Goal: Task Accomplishment & Management: Manage account settings

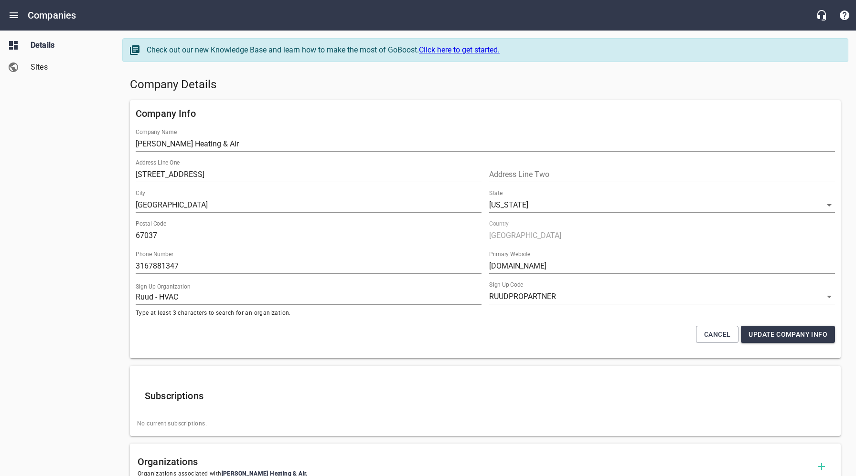
select select "[US_STATE]"
select select "63"
click at [359, 94] on div "Company Details" at bounding box center [485, 85] width 718 height 23
click at [13, 16] on icon "Open drawer" at bounding box center [13, 15] width 11 height 11
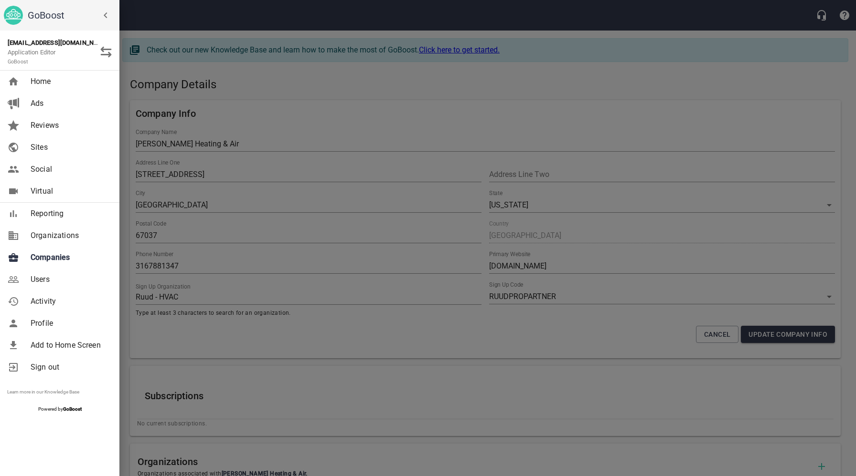
click at [43, 280] on span "Users" at bounding box center [69, 279] width 77 height 11
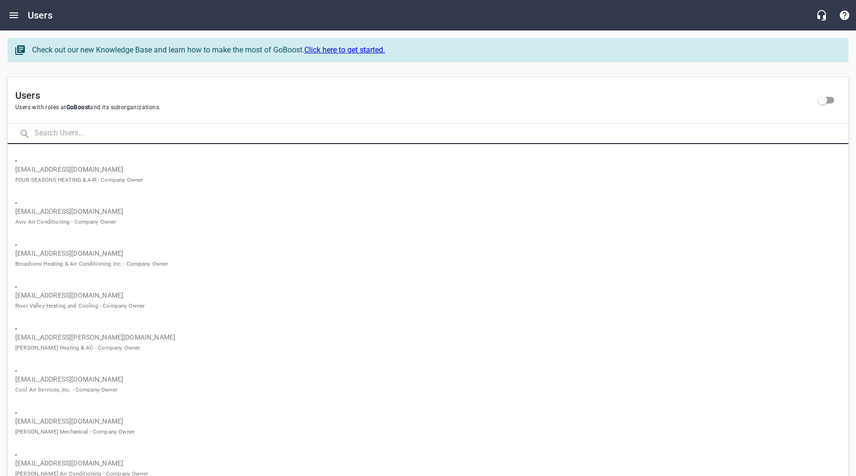
click at [117, 132] on input "text" at bounding box center [441, 134] width 814 height 21
paste input "[EMAIL_ADDRESS][DOMAIN_NAME]"
type input "[EMAIL_ADDRESS][DOMAIN_NAME]"
click button at bounding box center [0, 0] width 0 height 0
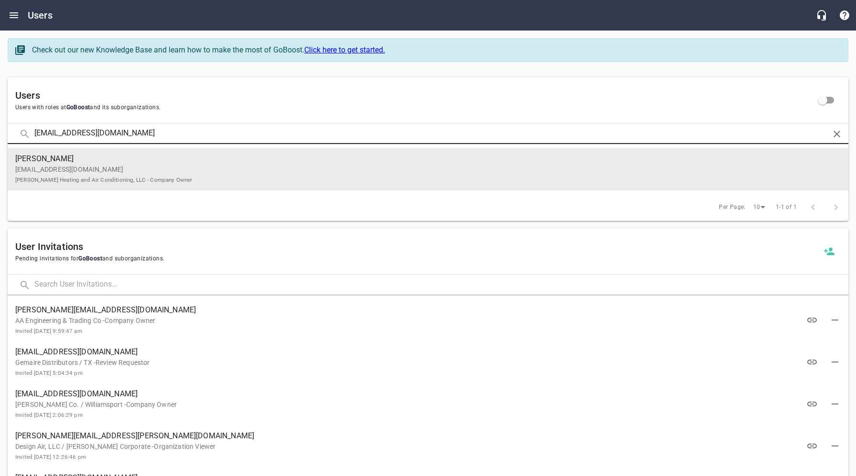
click at [116, 161] on span "[PERSON_NAME]" at bounding box center [423, 158] width 817 height 11
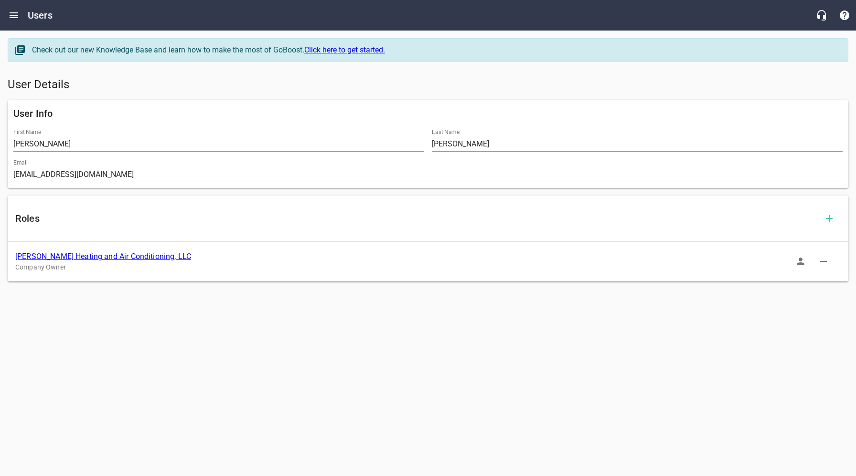
click at [148, 257] on link "[PERSON_NAME] Heating and Air Conditioning, LLC" at bounding box center [103, 256] width 176 height 9
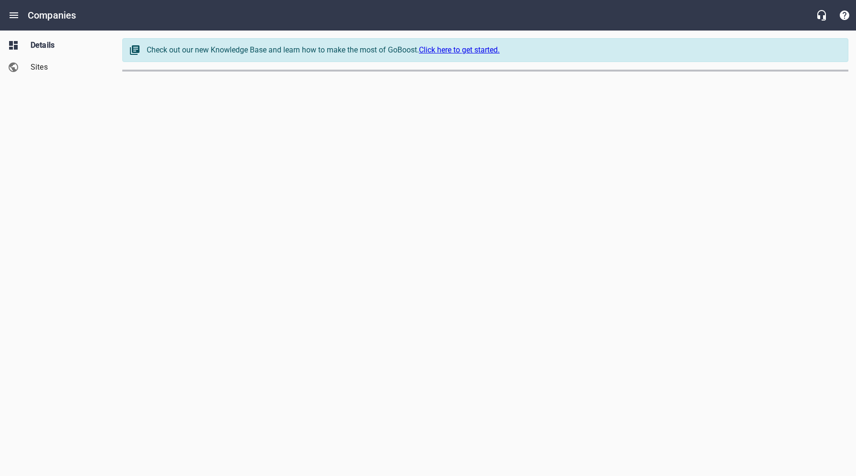
select select "[US_STATE]"
select select "62"
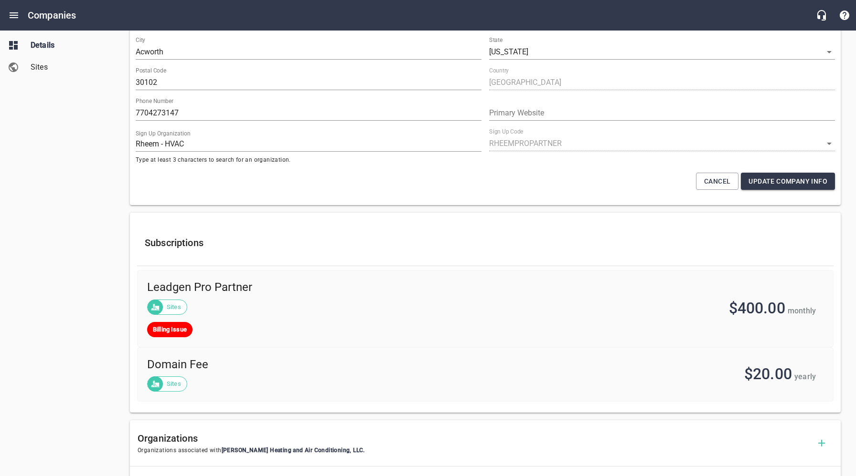
scroll to position [68, 0]
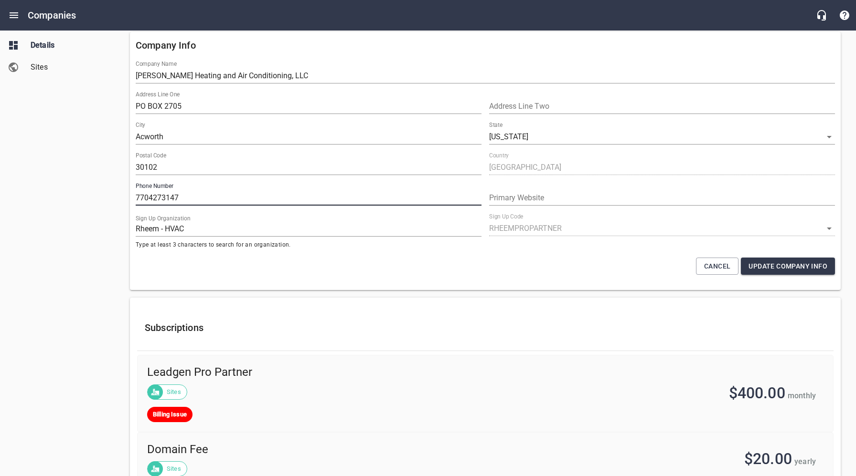
drag, startPoint x: 185, startPoint y: 200, endPoint x: 121, endPoint y: 197, distance: 64.0
drag, startPoint x: 388, startPoint y: 61, endPoint x: 387, endPoint y: 69, distance: 8.7
click at [388, 61] on div "Company Name [PERSON_NAME] Heating and Air Conditioning, LLC" at bounding box center [485, 72] width 699 height 23
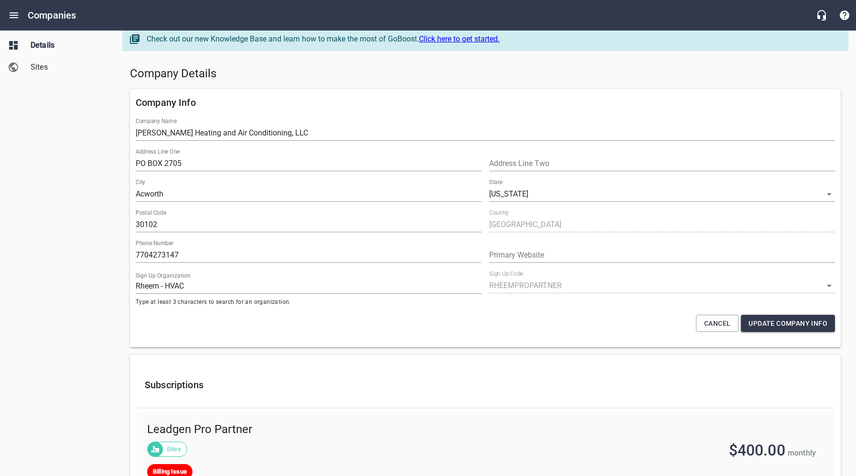
scroll to position [0, 0]
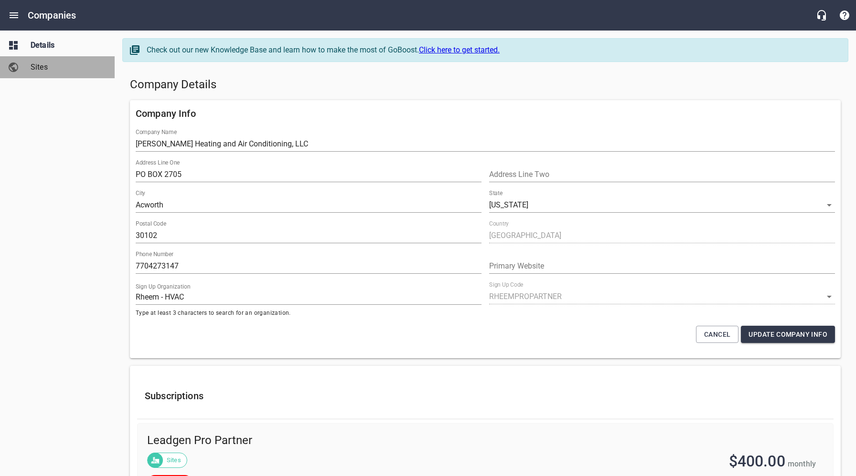
click at [39, 70] on span "Sites" at bounding box center [67, 67] width 73 height 11
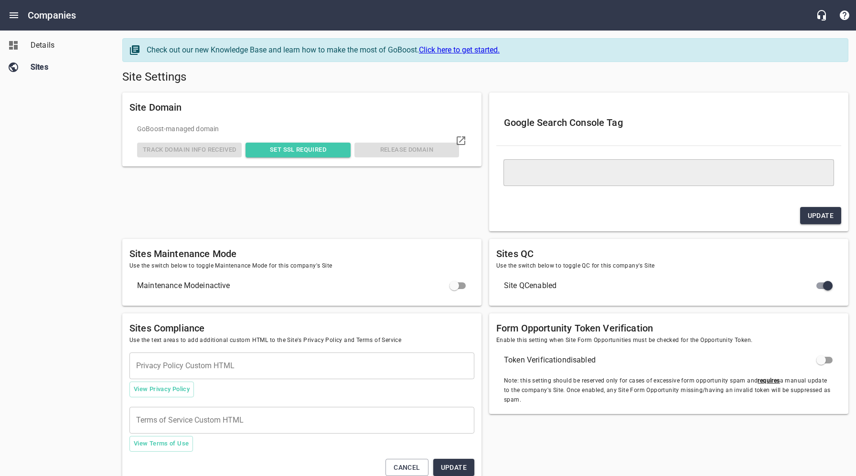
type textarea "<meta name="google-site-verification" content="B1xJhlxQ39xaSXyR1sPJcTY2Ju547KRx…"
checkbox input "true"
checkbox input "false"
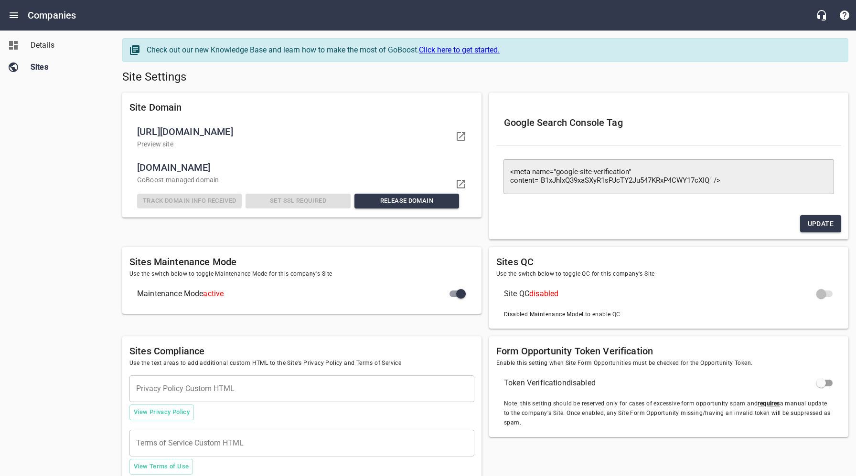
click at [47, 43] on span "Details" at bounding box center [67, 45] width 73 height 11
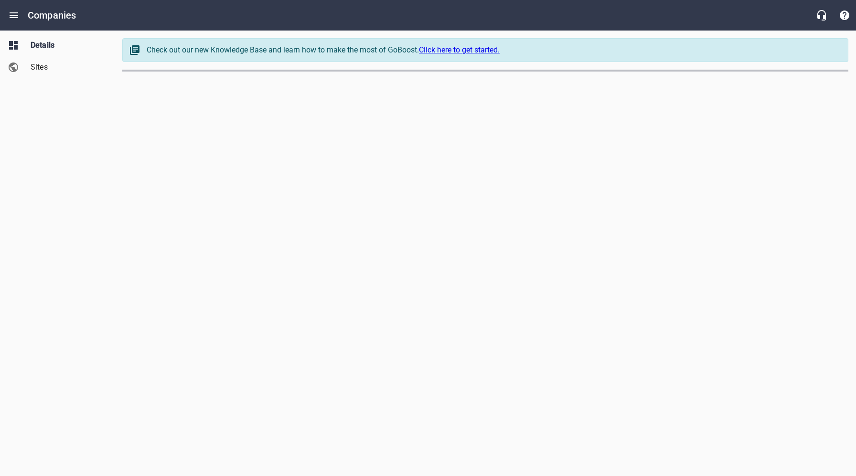
select select "[US_STATE]"
select select "62"
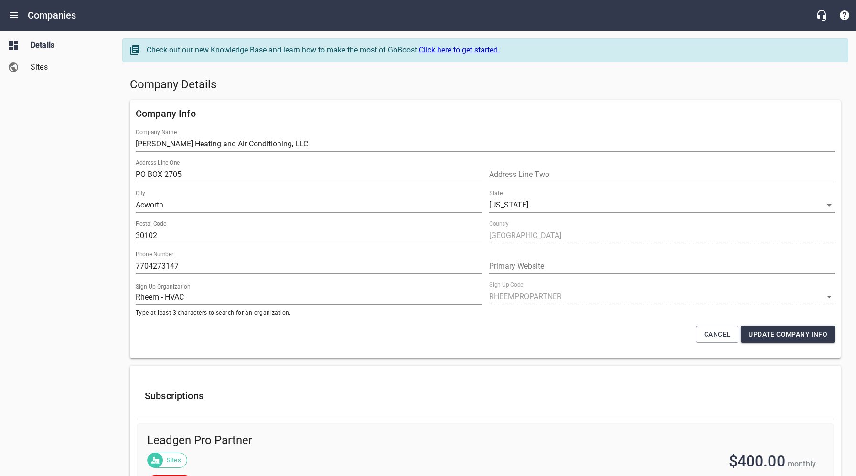
click at [44, 69] on span "Sites" at bounding box center [67, 67] width 73 height 11
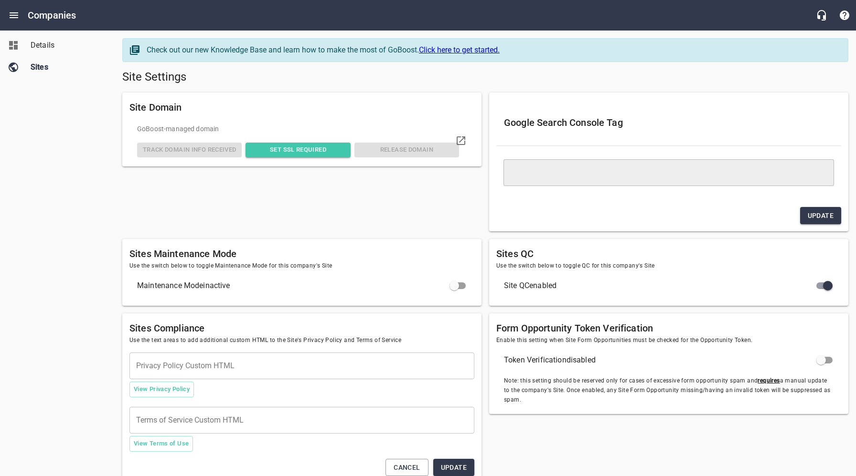
type textarea "<meta name="google-site-verification" content="B1xJhlxQ39xaSXyR1sPJcTY2Ju547KRx…"
checkbox input "true"
checkbox input "false"
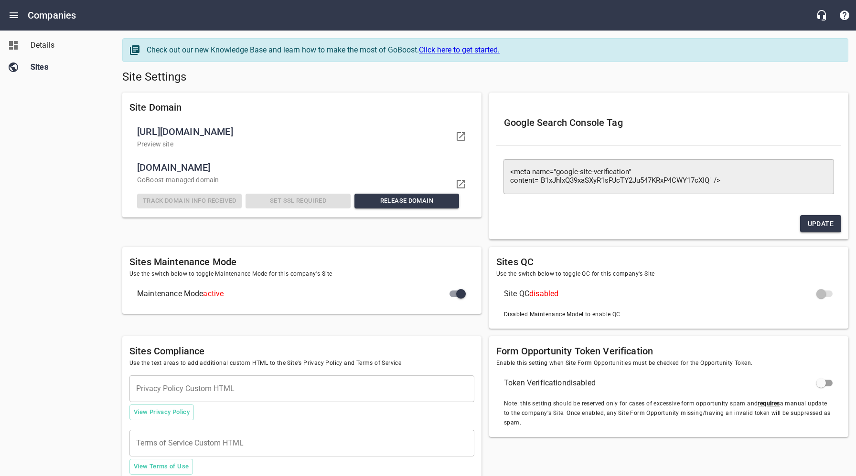
click at [49, 44] on span "Details" at bounding box center [67, 45] width 73 height 11
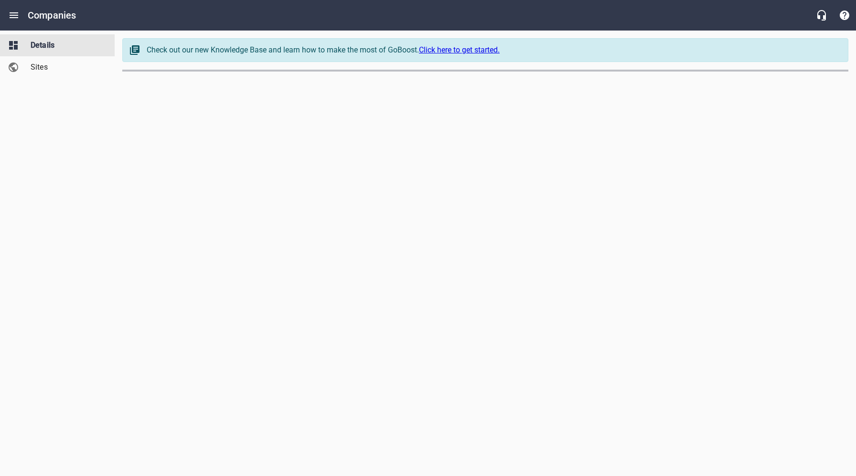
select select "[US_STATE]"
select select "62"
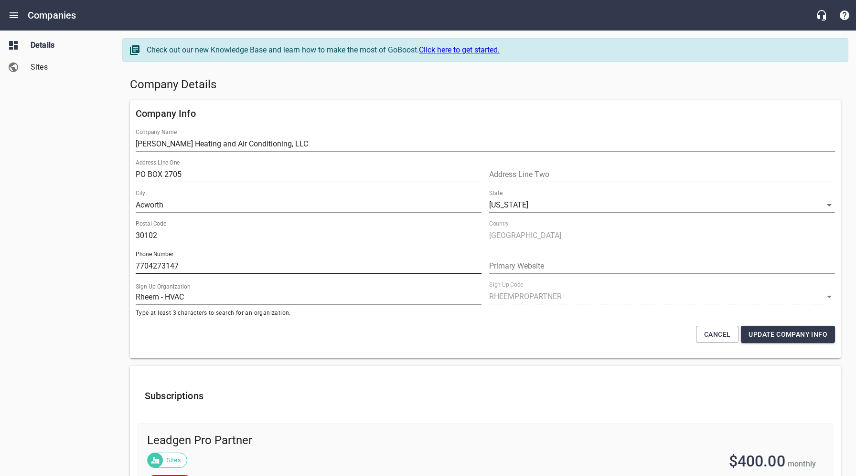
drag, startPoint x: 189, startPoint y: 267, endPoint x: 128, endPoint y: 267, distance: 60.2
click at [129, 266] on div "Company Info Company Name [PERSON_NAME] Heating and Air Conditioning, LLC Addre…" at bounding box center [485, 229] width 718 height 266
click at [42, 71] on span "Sites" at bounding box center [67, 67] width 73 height 11
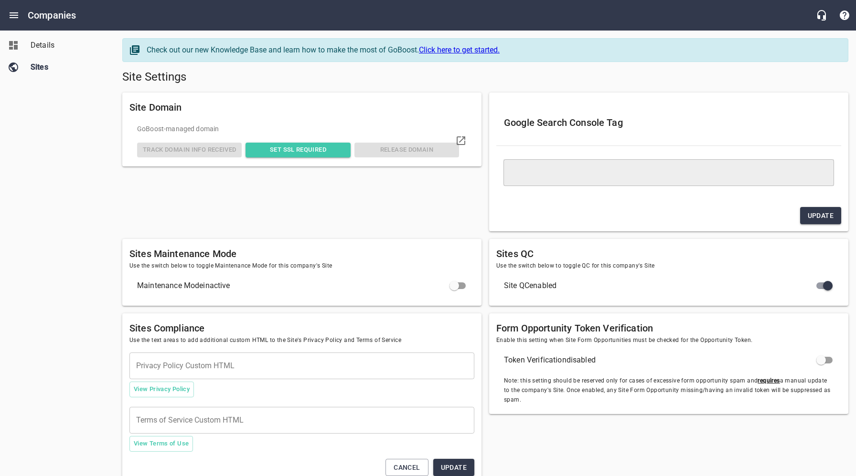
type textarea "<meta name="google-site-verification" content="B1xJhlxQ39xaSXyR1sPJcTY2Ju547KRx…"
checkbox input "true"
checkbox input "false"
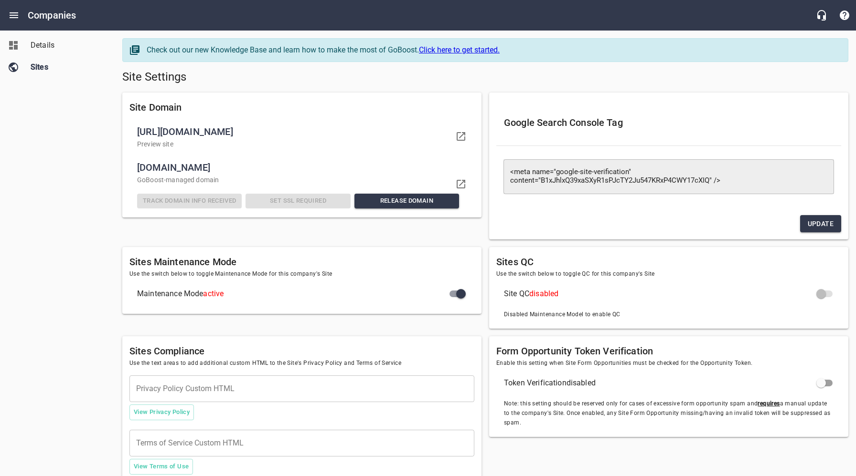
click at [47, 46] on span "Details" at bounding box center [67, 45] width 73 height 11
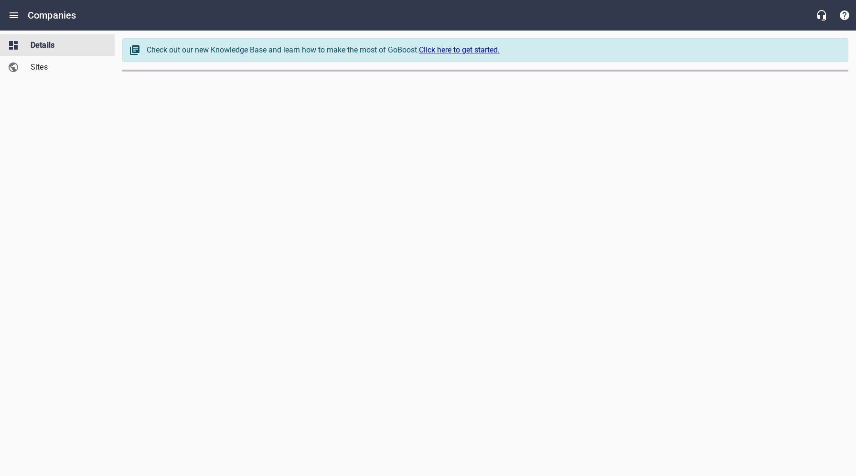
select select "[US_STATE]"
select select "62"
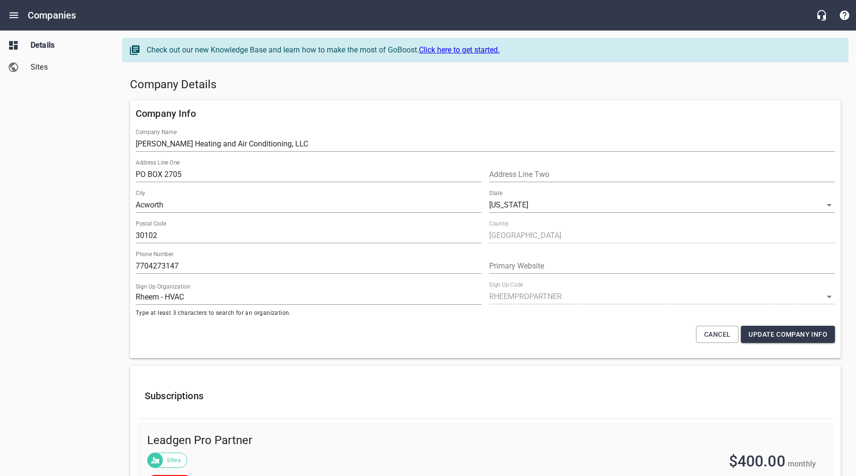
click at [44, 136] on div "Details Sites" at bounding box center [57, 238] width 115 height 476
